Goal: Task Accomplishment & Management: Manage account settings

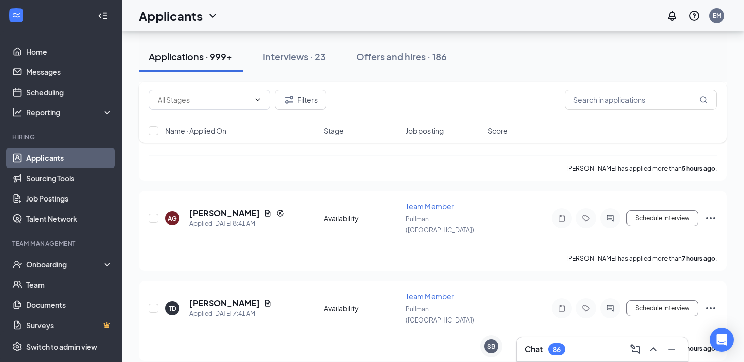
scroll to position [228, 0]
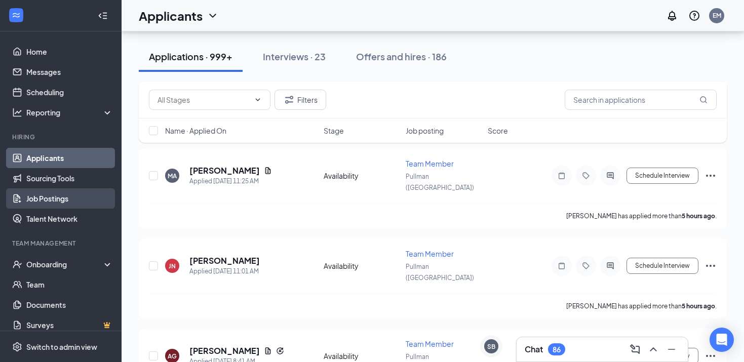
click at [89, 198] on link "Job Postings" at bounding box center [69, 198] width 87 height 20
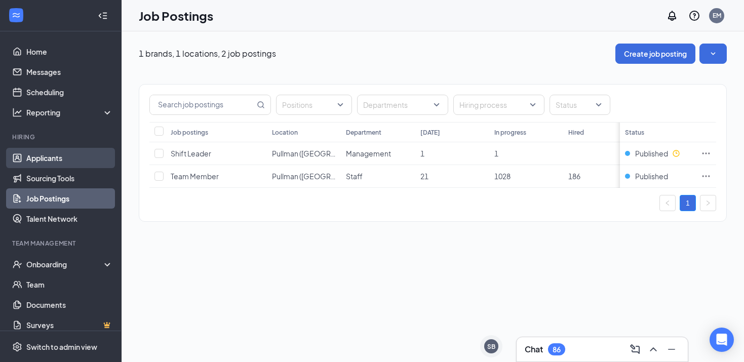
click at [100, 156] on link "Applicants" at bounding box center [69, 158] width 87 height 20
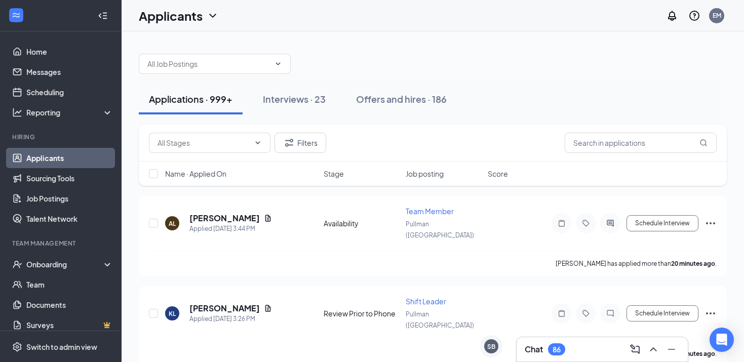
click at [208, 96] on div "Applications · 999+" at bounding box center [191, 99] width 84 height 13
click at [227, 66] on input "text" at bounding box center [208, 63] width 123 height 11
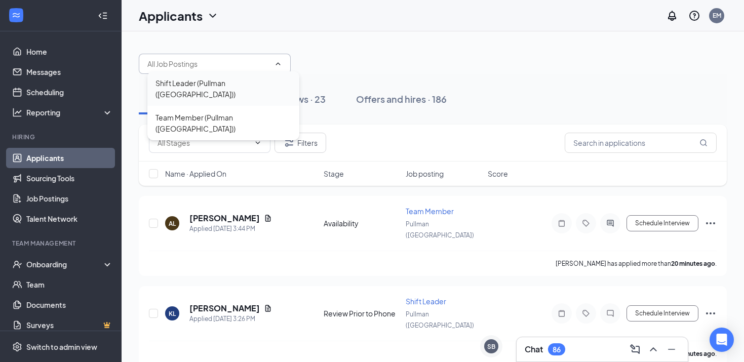
click at [223, 80] on div "Shift Leader (Pullman ([GEOGRAPHIC_DATA]))" at bounding box center [224, 89] width 136 height 22
type input "Shift Leader (Pullman ([GEOGRAPHIC_DATA]))"
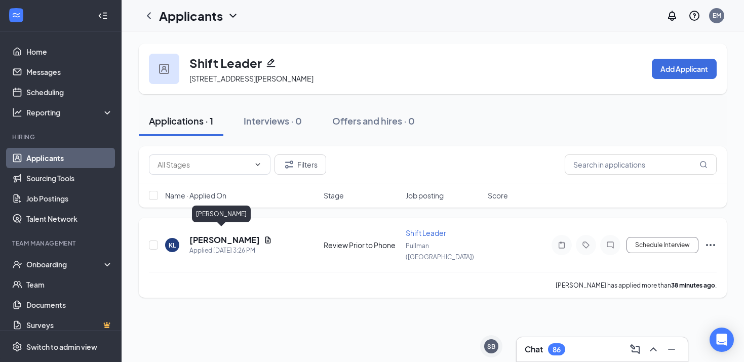
click at [219, 237] on h5 "[PERSON_NAME]" at bounding box center [224, 240] width 70 height 11
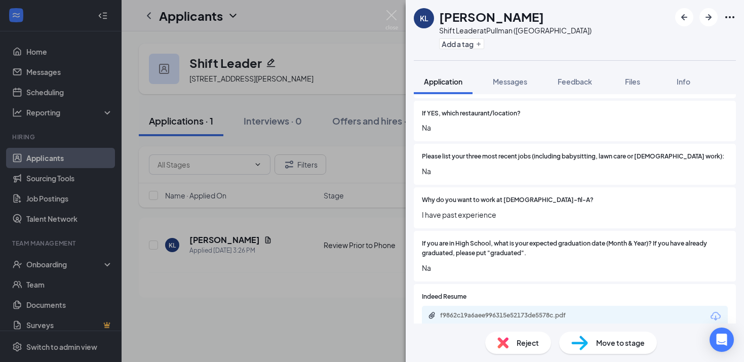
scroll to position [413, 0]
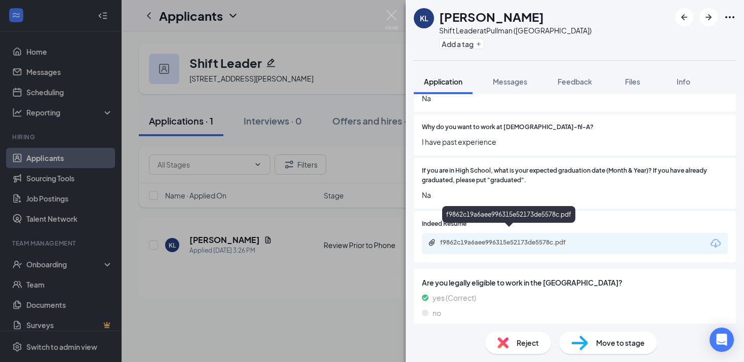
click at [457, 239] on div "f9862c19a6aee996315e52173de5578c.pdf" at bounding box center [511, 243] width 142 height 8
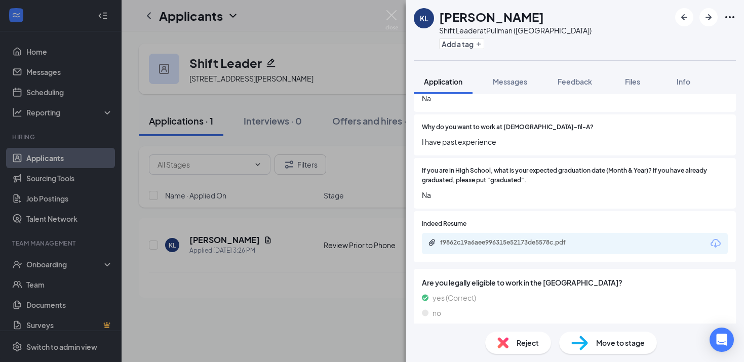
click at [327, 305] on div "KL [PERSON_NAME] Shift Leader at [GEOGRAPHIC_DATA] ([GEOGRAPHIC_DATA]) Add a ta…" at bounding box center [372, 181] width 744 height 362
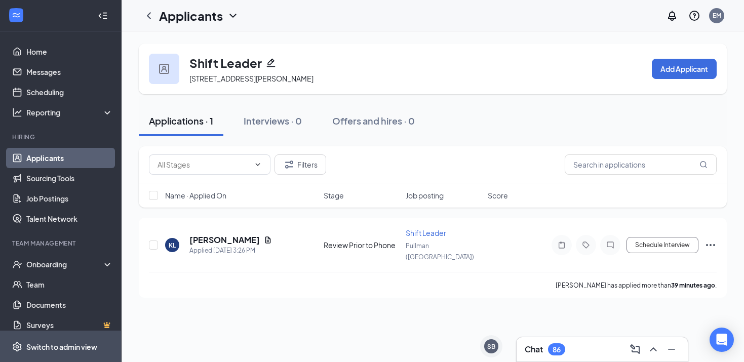
click at [49, 345] on div "Switch to admin view" at bounding box center [61, 347] width 71 height 10
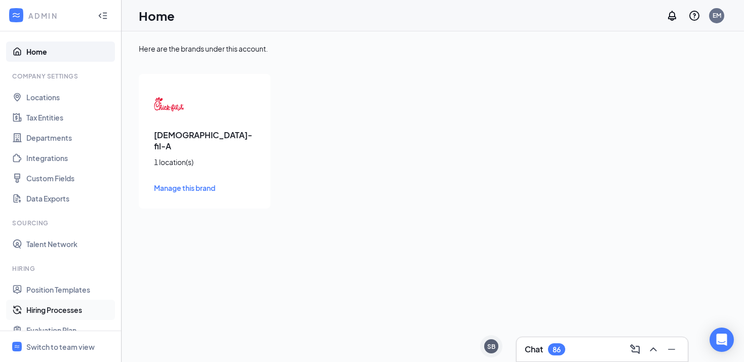
click at [49, 302] on link "Hiring Processes" at bounding box center [69, 310] width 87 height 20
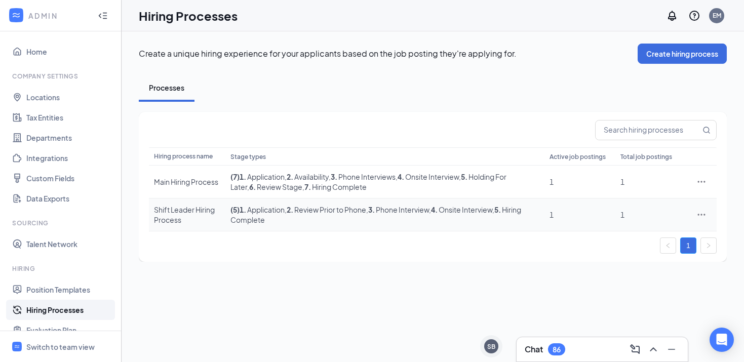
click at [700, 219] on icon "Ellipses" at bounding box center [702, 215] width 10 height 10
click at [633, 233] on span "Edit" at bounding box center [654, 235] width 87 height 11
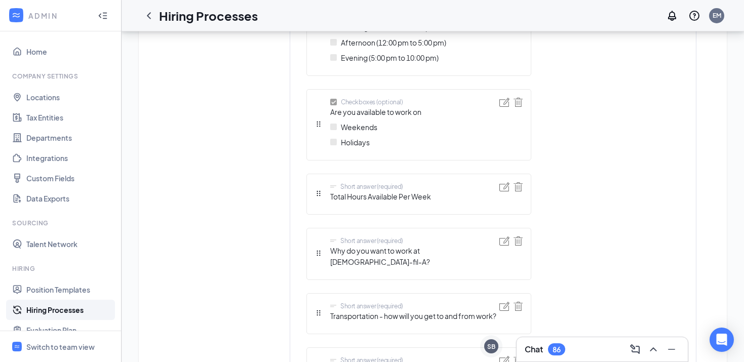
scroll to position [1034, 0]
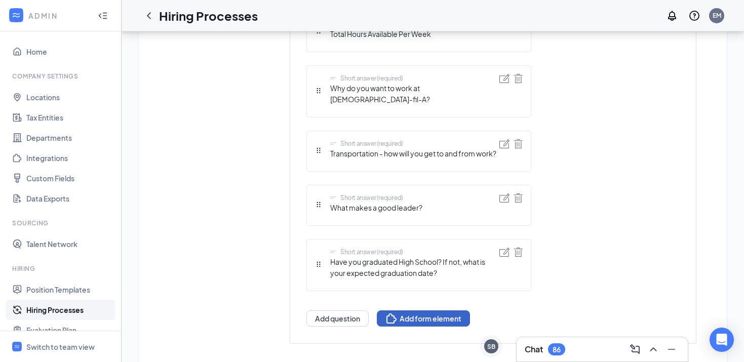
click at [400, 311] on button "Add form element" at bounding box center [423, 319] width 93 height 16
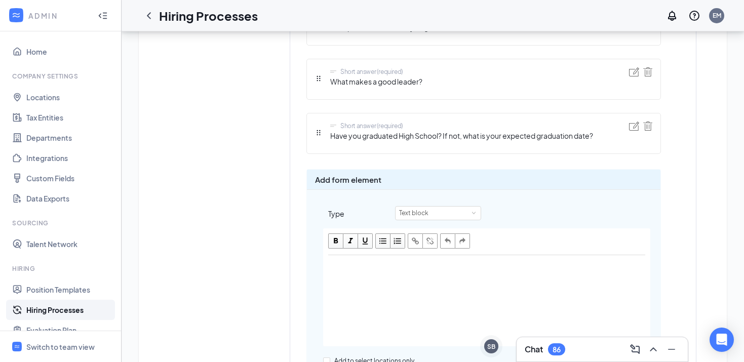
scroll to position [1130, 0]
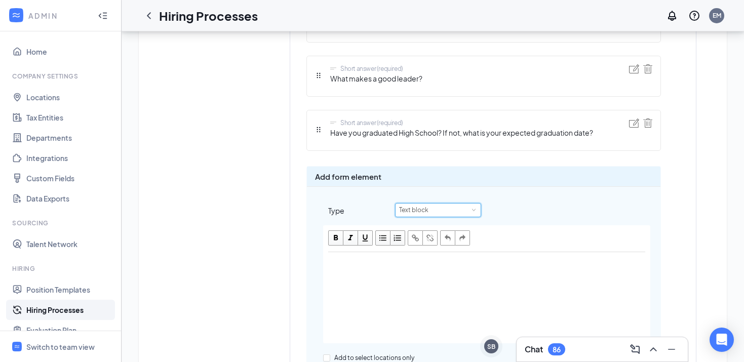
click at [423, 213] on div "Text block" at bounding box center [417, 210] width 36 height 13
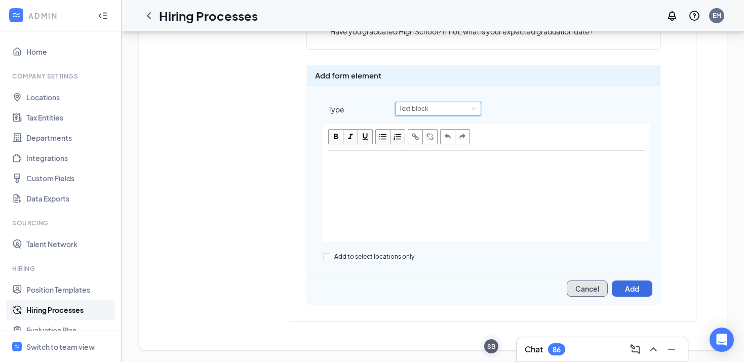
click at [580, 289] on button "Cancel" at bounding box center [587, 289] width 41 height 16
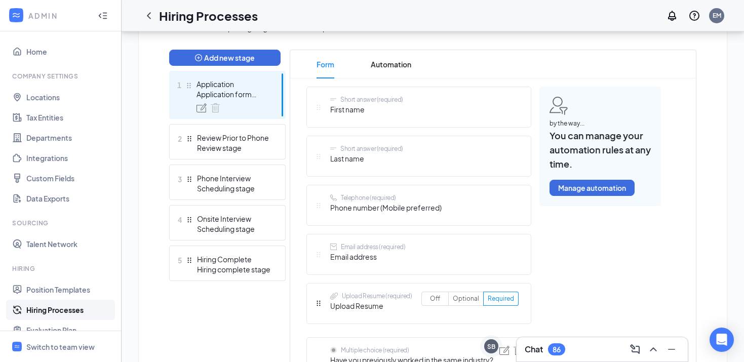
scroll to position [257, 0]
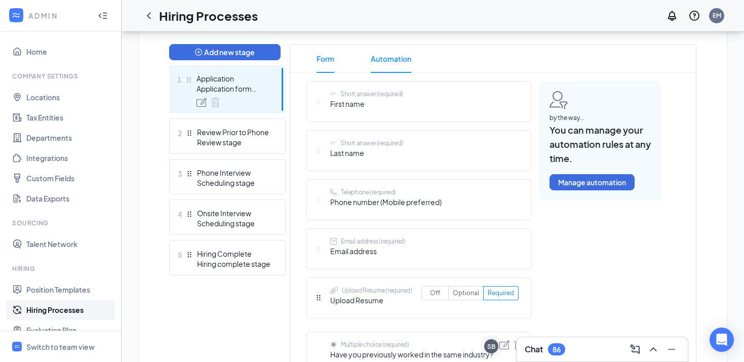
click at [393, 67] on span "Automation" at bounding box center [391, 59] width 41 height 28
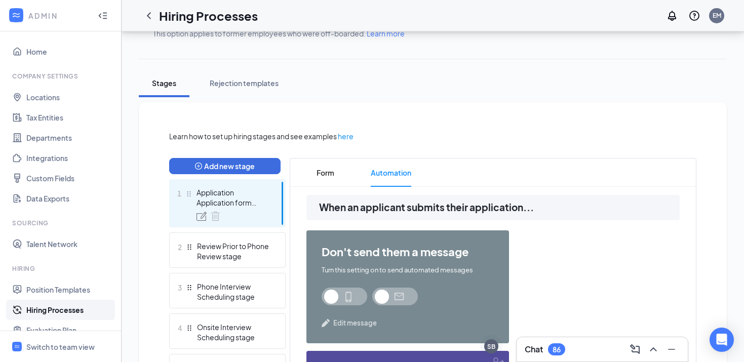
scroll to position [230, 0]
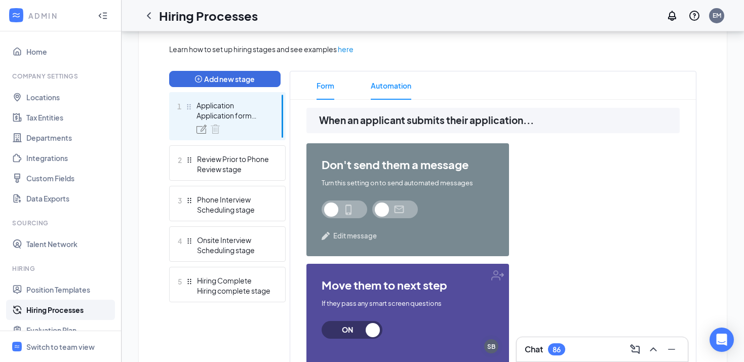
click at [327, 82] on span "Form" at bounding box center [326, 85] width 18 height 28
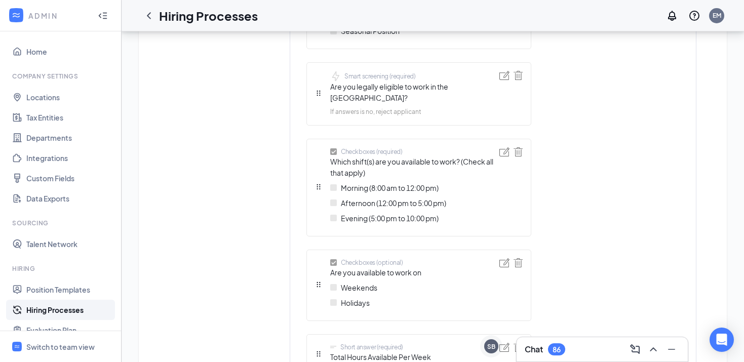
scroll to position [712, 0]
click at [332, 147] on img at bounding box center [333, 150] width 7 height 7
click at [334, 147] on img at bounding box center [333, 150] width 7 height 7
click at [333, 183] on img at bounding box center [333, 186] width 7 height 7
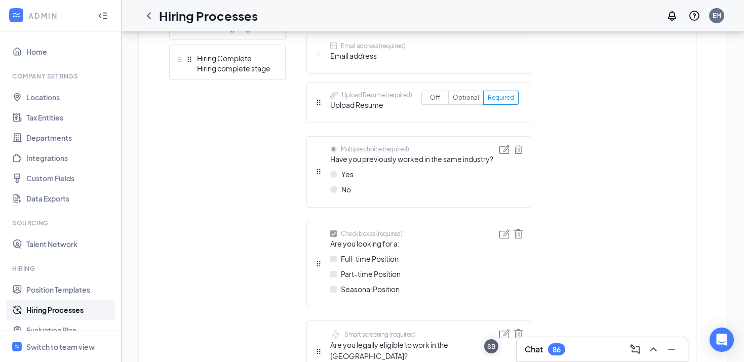
scroll to position [454, 0]
click at [335, 147] on img at bounding box center [333, 147] width 7 height 7
click at [335, 174] on img at bounding box center [333, 172] width 7 height 7
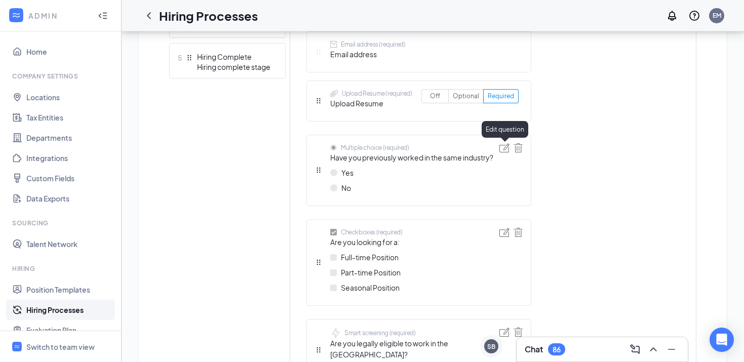
click at [501, 147] on img at bounding box center [505, 147] width 10 height 9
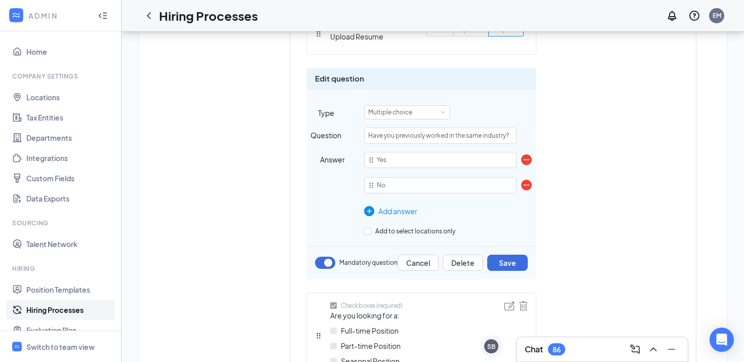
scroll to position [520, 0]
click at [497, 271] on button "Save" at bounding box center [507, 263] width 41 height 16
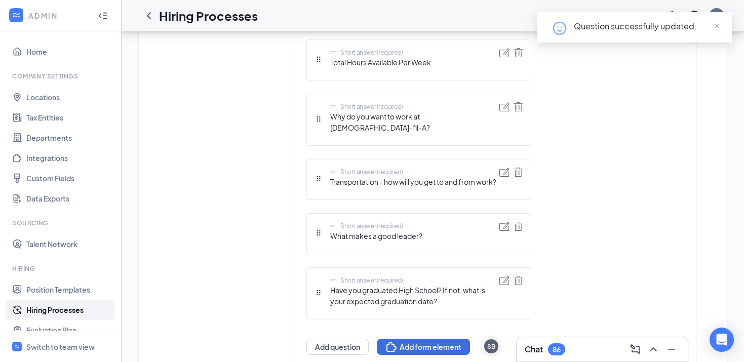
scroll to position [1034, 0]
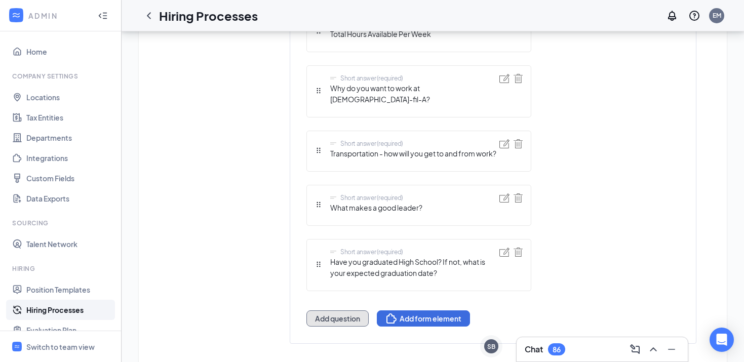
click at [345, 311] on button "Add question" at bounding box center [338, 319] width 62 height 16
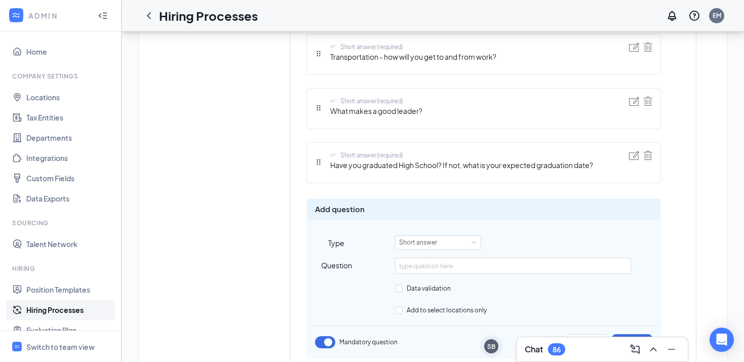
scroll to position [1151, 0]
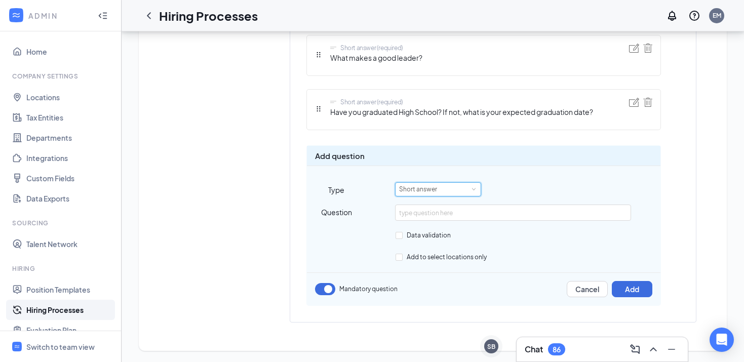
click at [408, 187] on div "Short answer" at bounding box center [421, 189] width 45 height 13
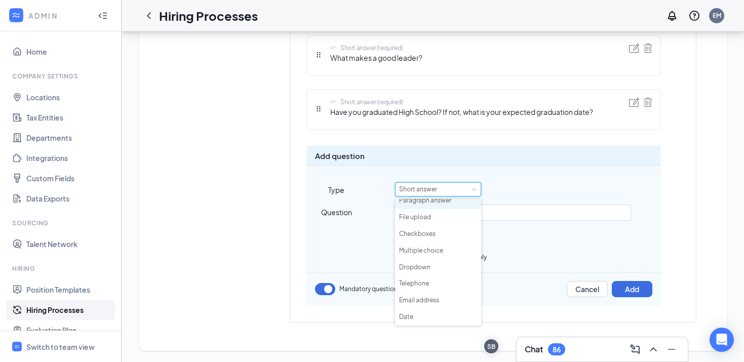
scroll to position [56, 0]
click at [425, 311] on li "Applicant Availability" at bounding box center [438, 317] width 86 height 17
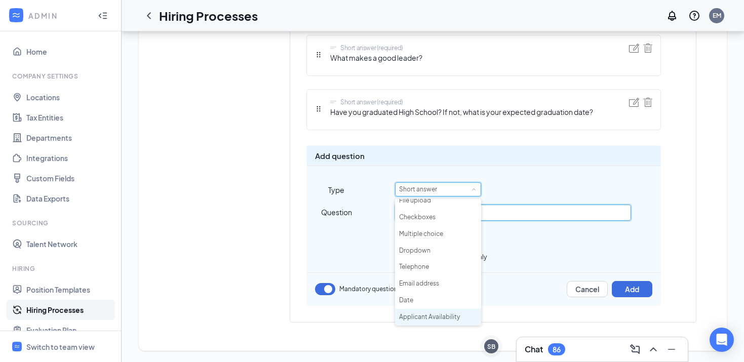
type input "Which shift(s) are you available to work? (Check all that apply)"
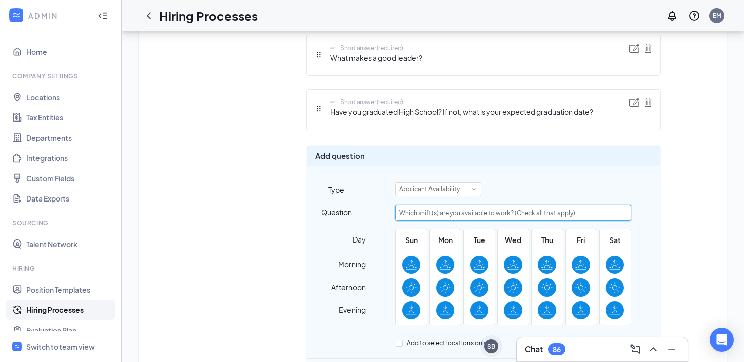
scroll to position [1237, 0]
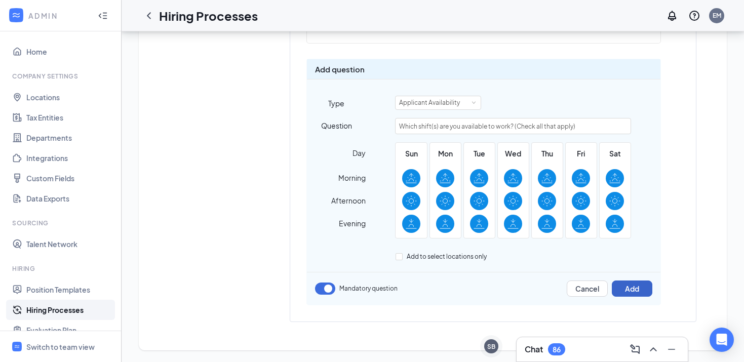
click at [636, 290] on button "Add" at bounding box center [632, 289] width 41 height 16
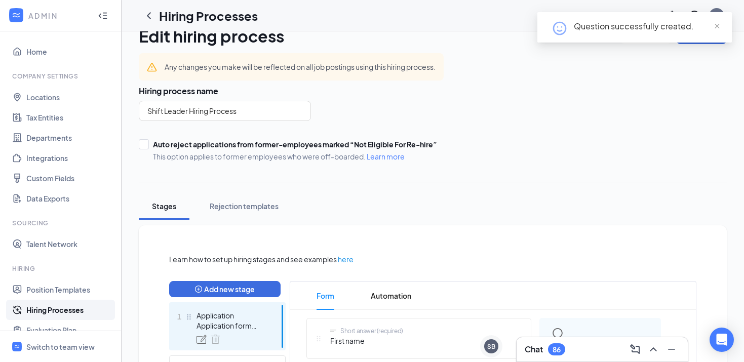
scroll to position [0, 0]
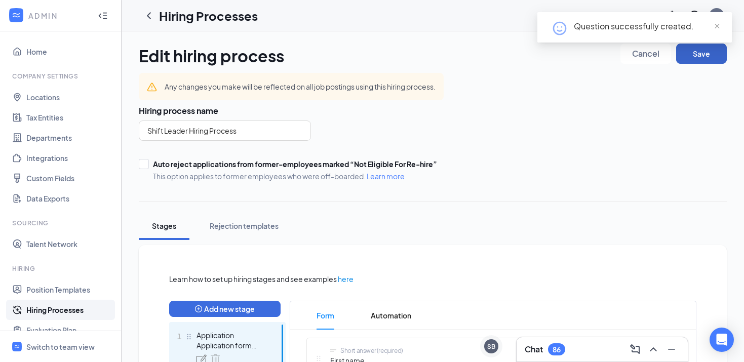
click at [702, 58] on button "Save" at bounding box center [701, 54] width 51 height 20
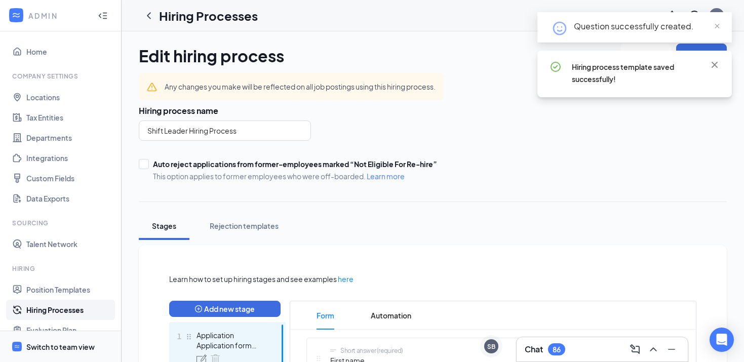
click at [55, 348] on div "Switch to team view" at bounding box center [60, 347] width 68 height 10
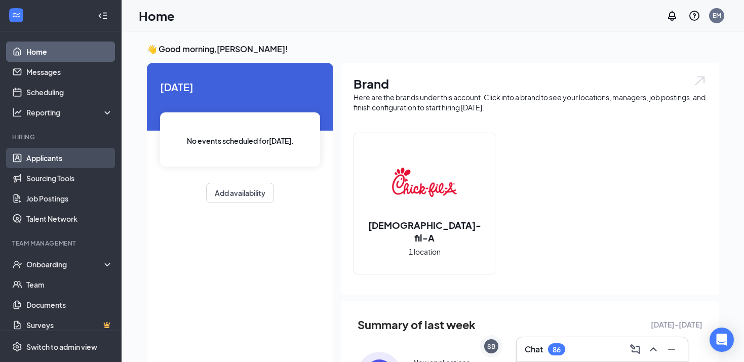
click at [56, 149] on link "Applicants" at bounding box center [69, 158] width 87 height 20
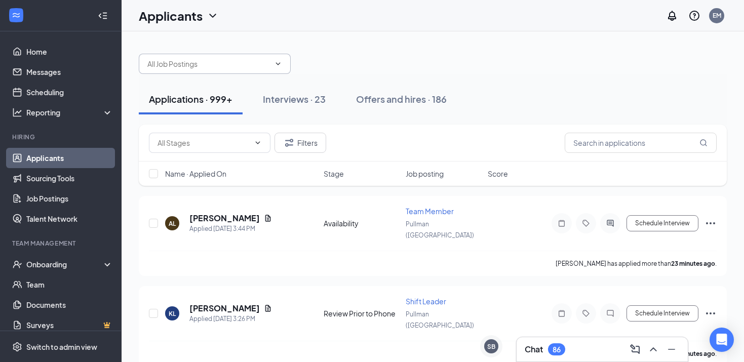
click at [200, 64] on input "text" at bounding box center [208, 63] width 123 height 11
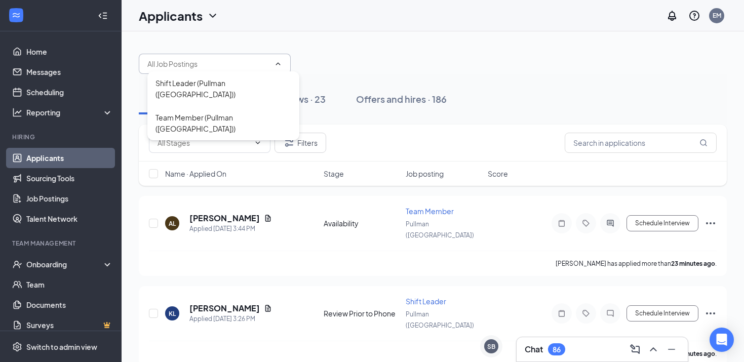
click at [200, 64] on input "text" at bounding box center [208, 63] width 123 height 11
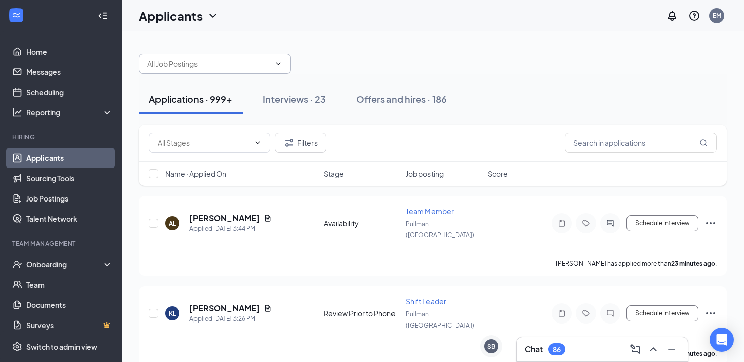
click at [174, 69] on input "text" at bounding box center [208, 63] width 123 height 11
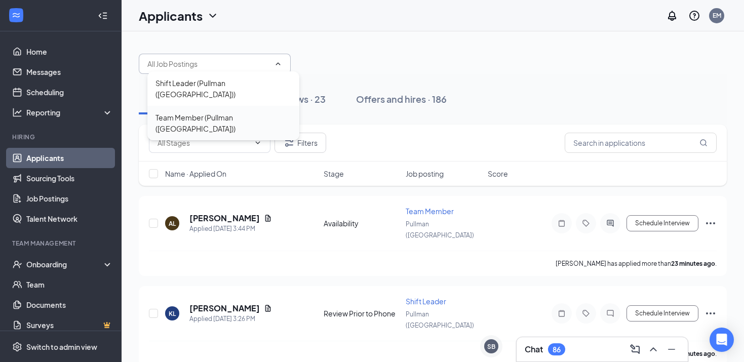
click at [177, 106] on div "Team Member (Pullman ([GEOGRAPHIC_DATA]))" at bounding box center [223, 123] width 152 height 34
